Goal: Task Accomplishment & Management: Use online tool/utility

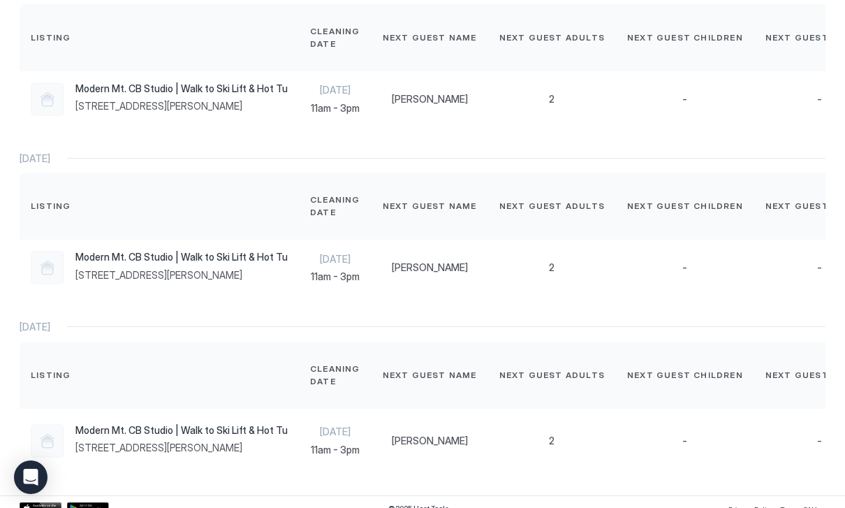
scroll to position [1162, 0]
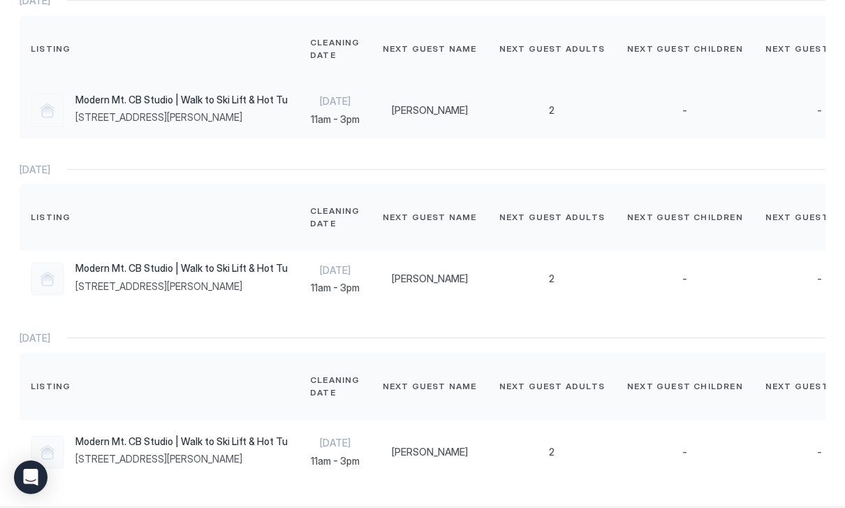
click at [215, 124] on div "Modern Mt. CB Studio | Walk to Ski Lift & Hot Tub! [STREET_ADDRESS][PERSON_NAME]" at bounding box center [181, 109] width 212 height 30
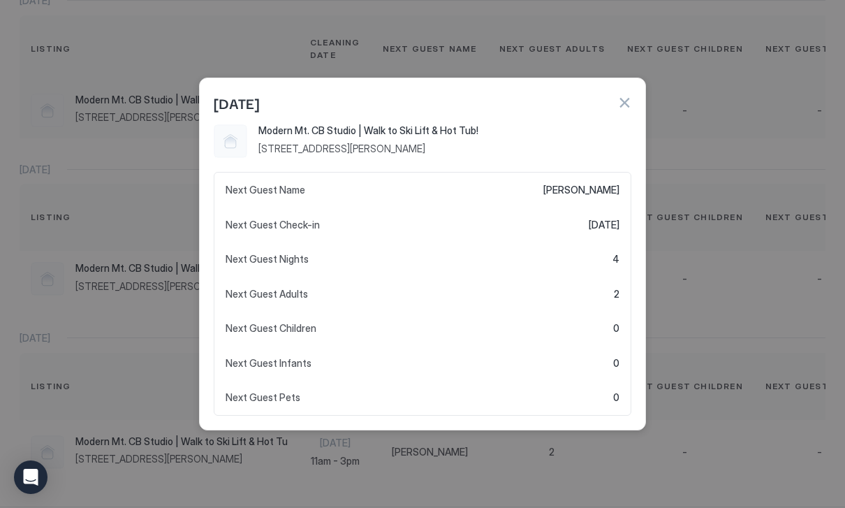
click at [215, 131] on div at bounding box center [231, 141] width 34 height 34
click at [119, 140] on div at bounding box center [422, 254] width 845 height 508
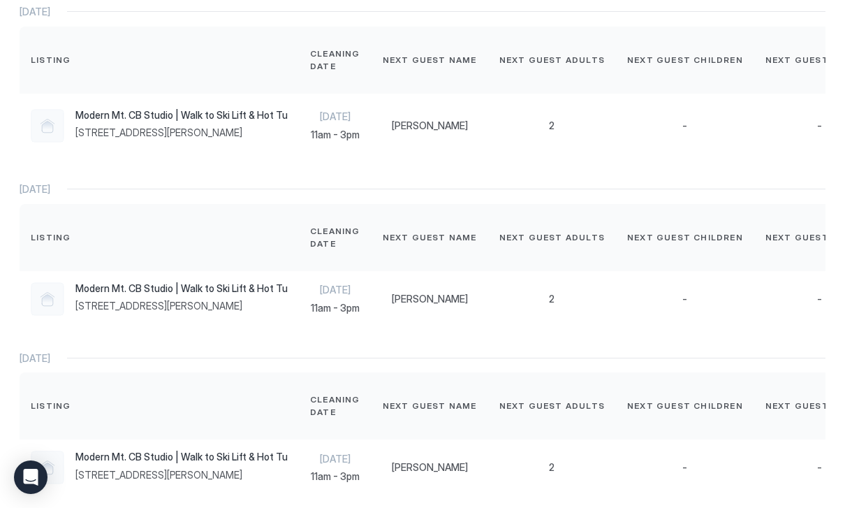
scroll to position [0, 0]
click at [718, 155] on div "-" at bounding box center [685, 126] width 138 height 65
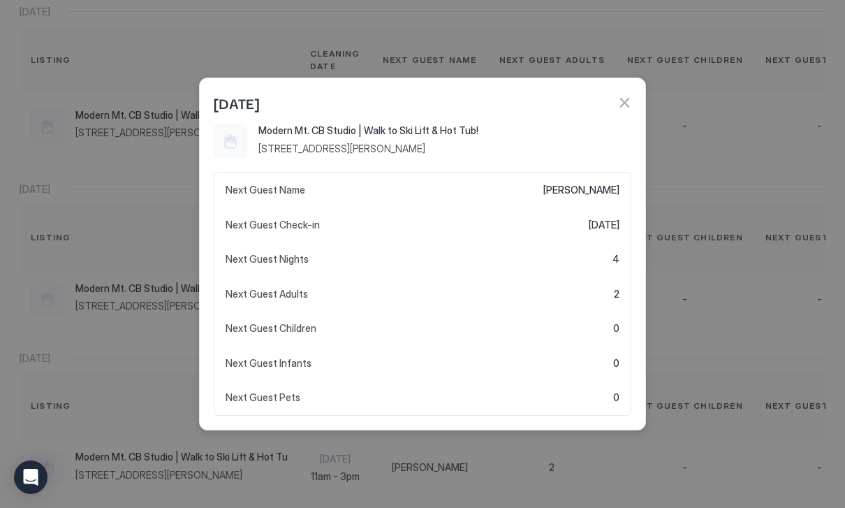
click at [753, 135] on div at bounding box center [422, 254] width 845 height 508
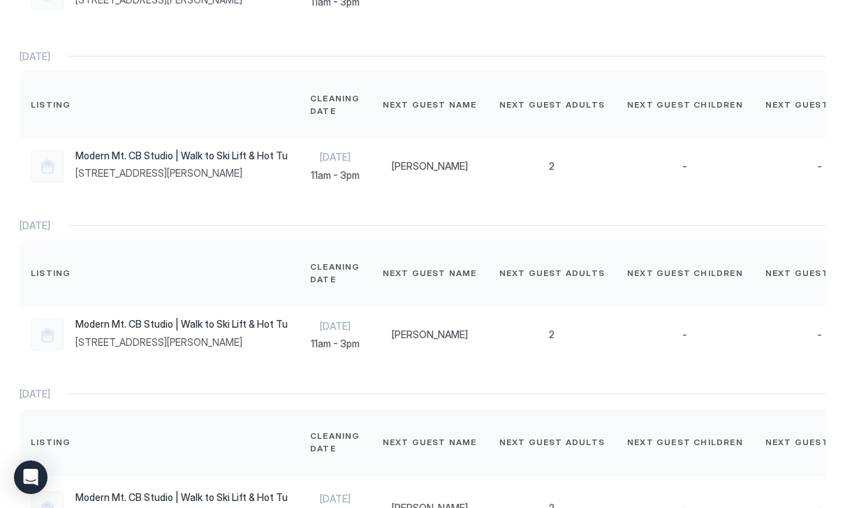
scroll to position [1112, 0]
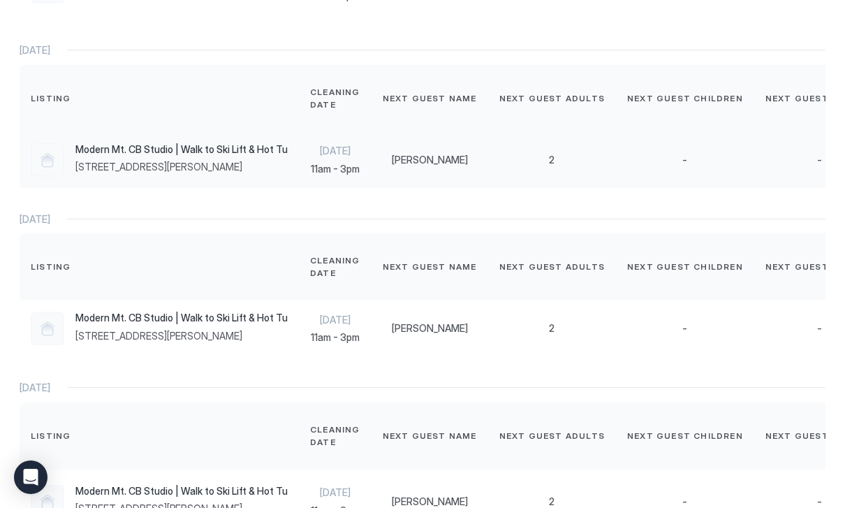
click at [765, 166] on div "-" at bounding box center [819, 160] width 109 height 13
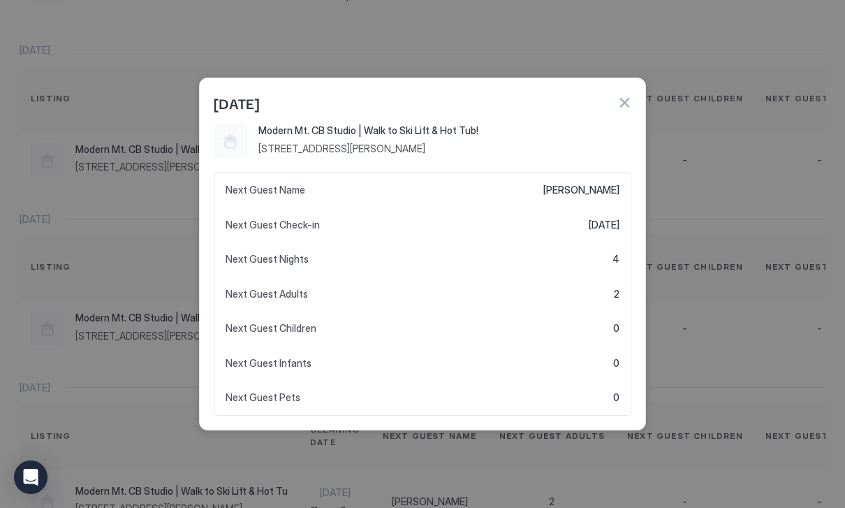
click at [766, 222] on div at bounding box center [422, 254] width 845 height 508
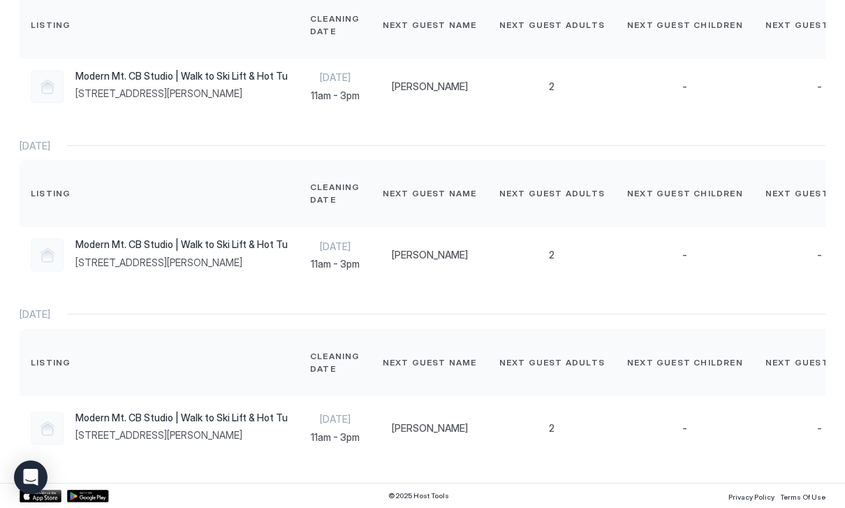
scroll to position [454, 0]
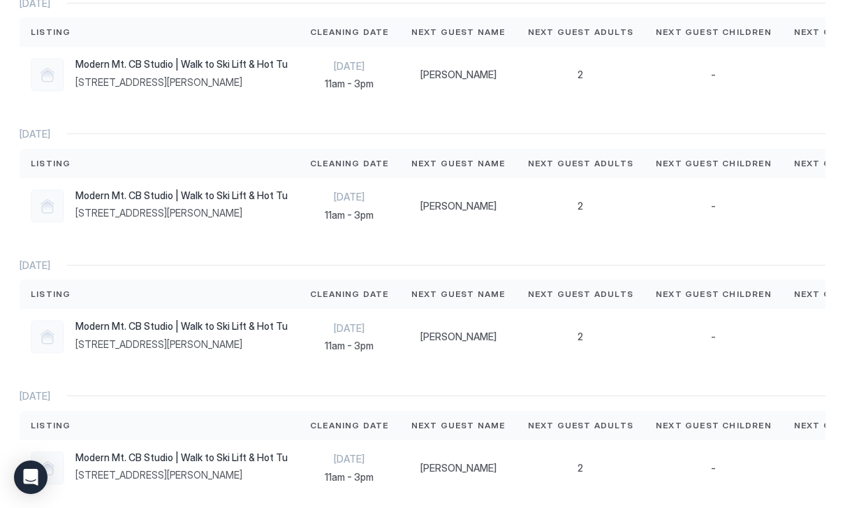
scroll to position [768, 0]
click at [747, 359] on div "-" at bounding box center [713, 336] width 138 height 56
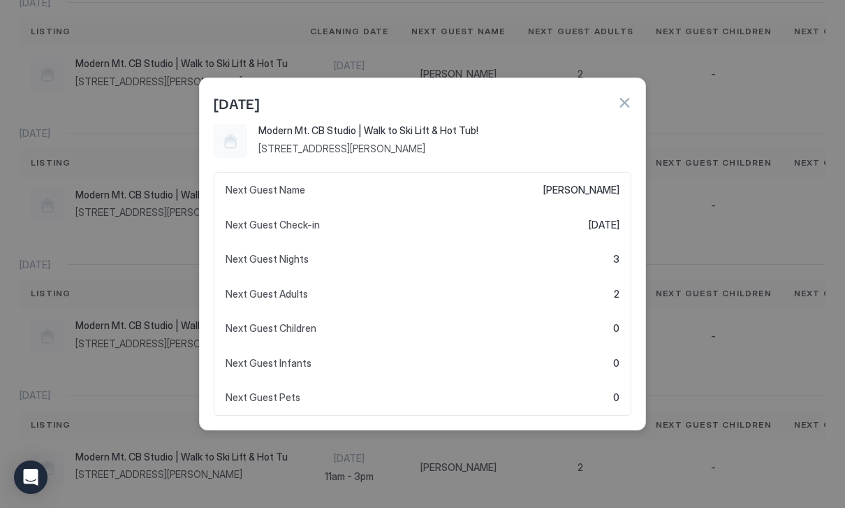
click at [628, 107] on button "button" at bounding box center [624, 103] width 14 height 14
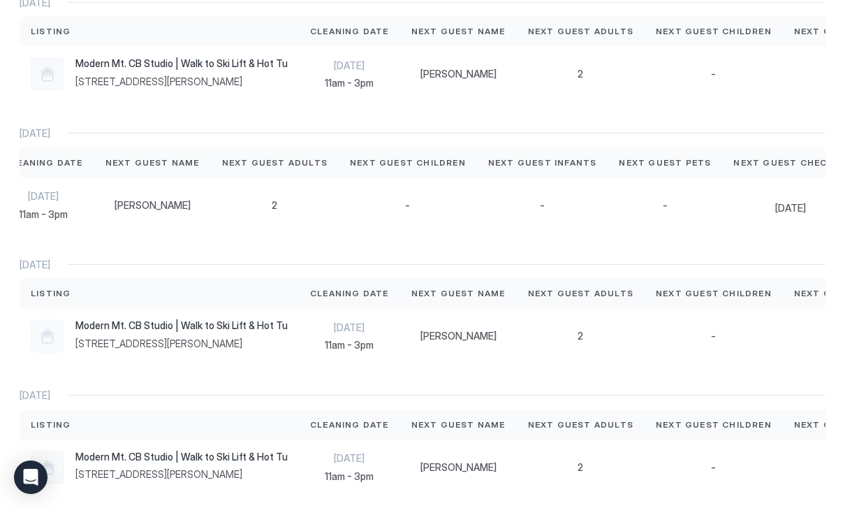
scroll to position [0, 305]
click at [360, 339] on span "11am - 3pm" at bounding box center [349, 345] width 79 height 13
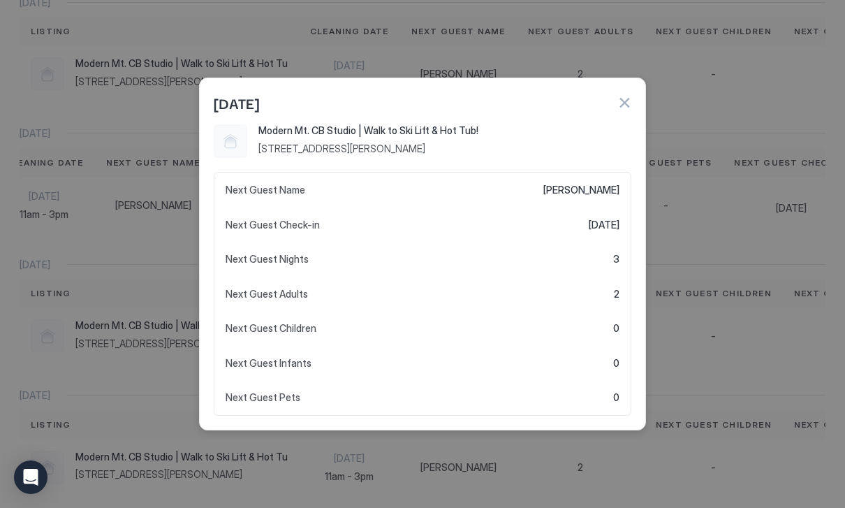
click at [746, 322] on div at bounding box center [422, 254] width 845 height 508
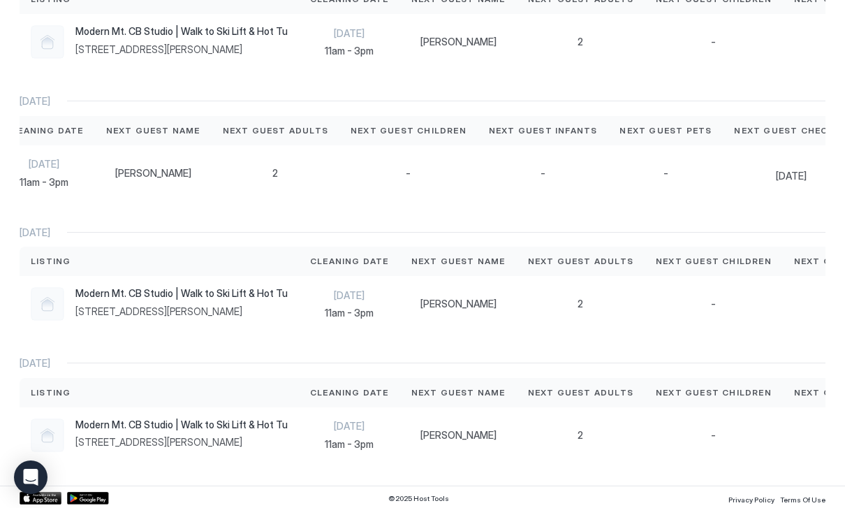
scroll to position [799, 0]
click at [443, 310] on div "[PERSON_NAME]" at bounding box center [458, 304] width 117 height 56
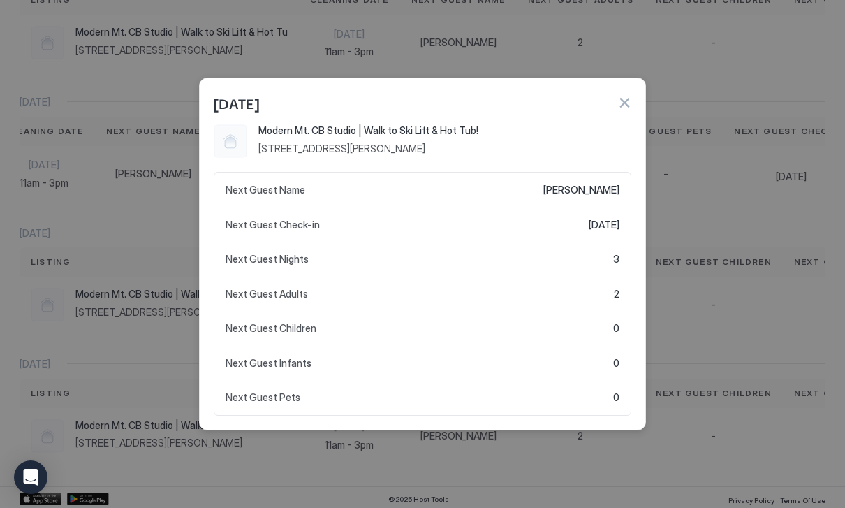
click at [718, 264] on div at bounding box center [422, 254] width 845 height 508
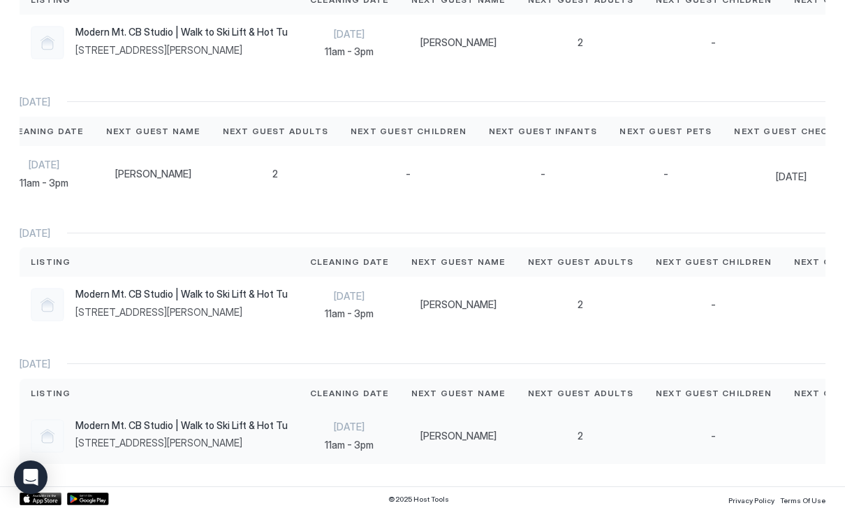
click at [362, 438] on span "11am - 3pm" at bounding box center [349, 444] width 79 height 13
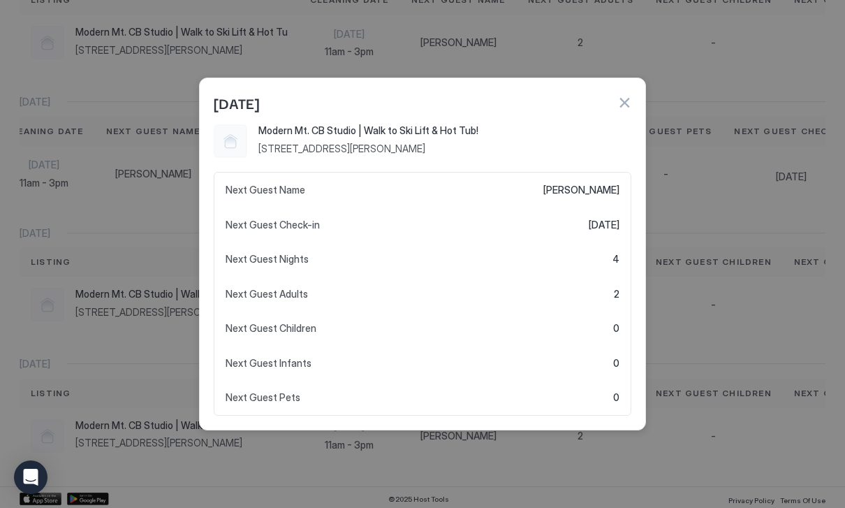
click at [774, 205] on div at bounding box center [422, 254] width 845 height 508
